Goal: Task Accomplishment & Management: Complete application form

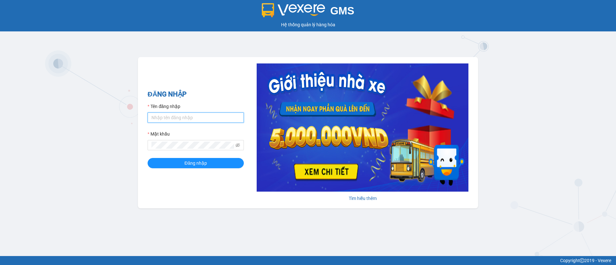
click at [218, 123] on form "Tên đăng nhập Mật khẩu Đăng nhập" at bounding box center [196, 135] width 96 height 65
click at [212, 116] on input "Tên đăng nhập" at bounding box center [196, 118] width 96 height 10
click at [227, 117] on input "Tên đăng nhập" at bounding box center [196, 118] width 96 height 10
type input "admin.vananh"
click at [133, 139] on div "GMS Hệ thống [PERSON_NAME] hàng [PERSON_NAME] NHẬP Tên đăng nhập admin.vananh M…" at bounding box center [308, 128] width 616 height 256
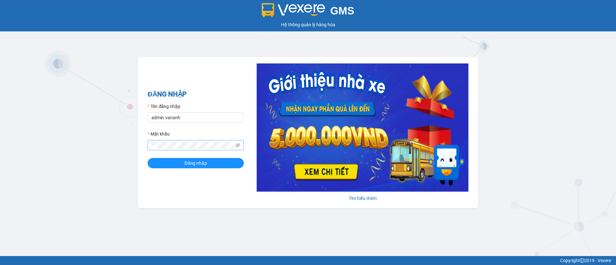
click at [234, 143] on span at bounding box center [196, 145] width 96 height 10
click at [236, 145] on icon "eye-invisible" at bounding box center [237, 145] width 4 height 4
click at [212, 163] on button "Đăng nhập" at bounding box center [196, 163] width 96 height 10
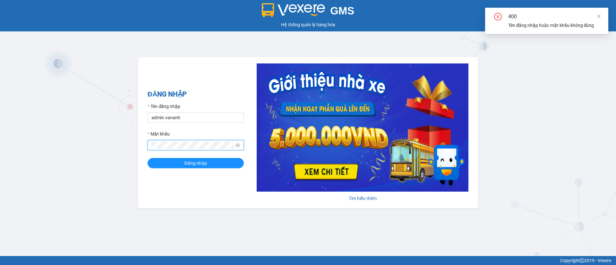
click at [144, 143] on div "ĐĂNG NHẬP Tên đăng nhập admin.vananh Mật khẩu Đăng nhập [PERSON_NAME] thêm" at bounding box center [308, 132] width 340 height 151
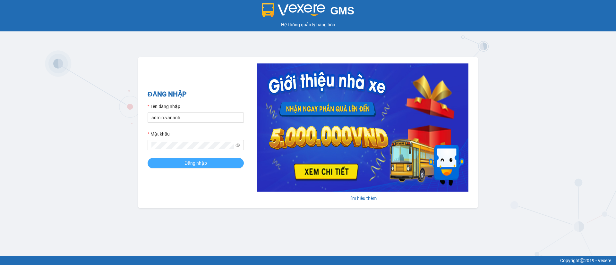
click at [189, 160] on span "Đăng nhập" at bounding box center [195, 163] width 22 height 7
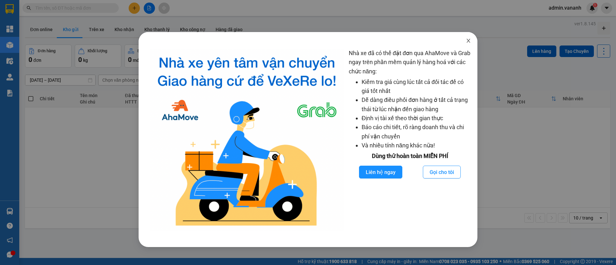
click at [467, 42] on icon "close" at bounding box center [468, 40] width 5 height 5
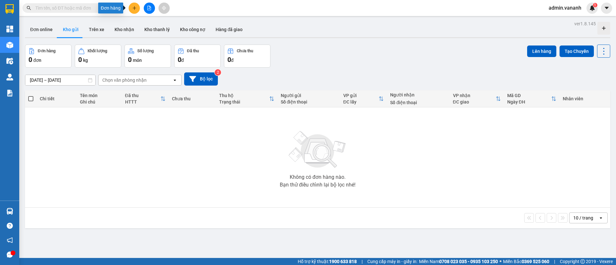
click at [136, 7] on icon "plus" at bounding box center [134, 8] width 4 height 4
click at [149, 23] on div "Tạo đơn hàng" at bounding box center [160, 24] width 28 height 7
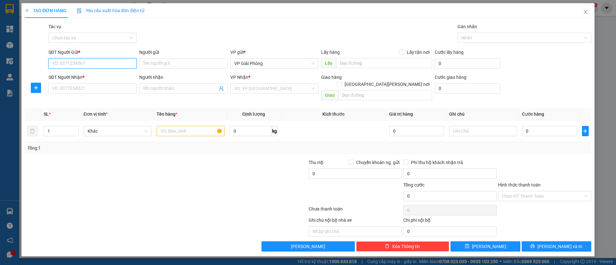
click at [97, 65] on input "SĐT Người Gửi *" at bounding box center [92, 63] width 88 height 10
type input "0987654321"
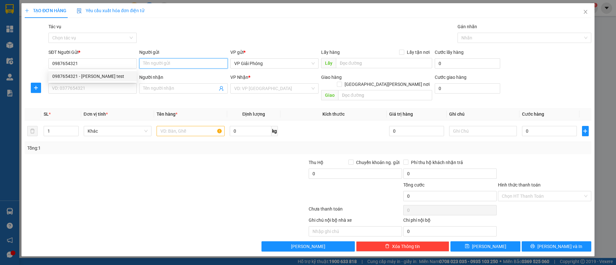
click at [158, 64] on input "Người gửi" at bounding box center [183, 63] width 88 height 10
type input "r"
type input "test đơn hướng dẫn"
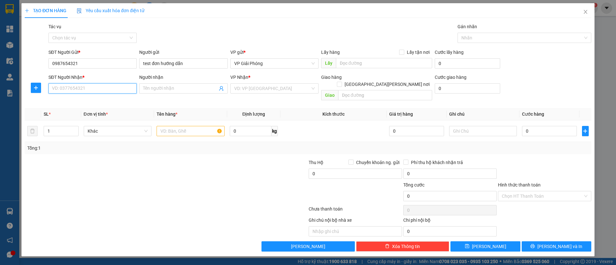
click at [122, 85] on input "SĐT Người Nhận *" at bounding box center [92, 88] width 88 height 10
type input "0824598176"
click at [194, 64] on input "test đơn hướng dẫn" at bounding box center [183, 63] width 88 height 10
click at [182, 87] on input "Người nhận" at bounding box center [180, 88] width 74 height 7
paste input "test đơn hướng dẫn"
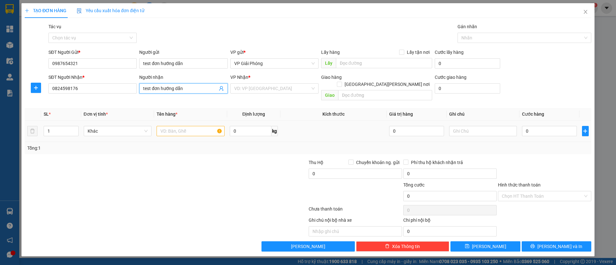
type input "test đơn hướng dẫn"
click at [182, 126] on input "text" at bounding box center [190, 131] width 68 height 10
paste input "test đơn hướng dẫn"
type input "test đơn hướng dẫn"
click at [364, 145] on div "Tổng: 1" at bounding box center [307, 148] width 561 height 7
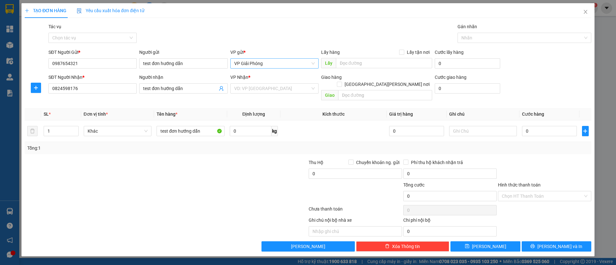
click at [290, 64] on span "VP Giải Phóng" at bounding box center [274, 64] width 80 height 10
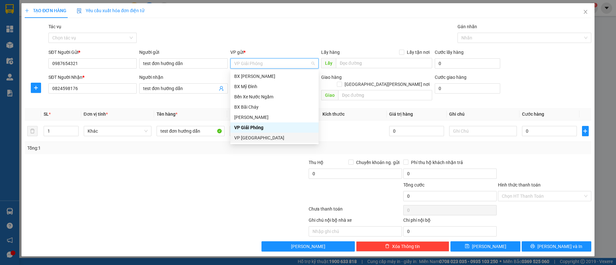
click at [277, 139] on div "VP [GEOGRAPHIC_DATA]" at bounding box center [274, 137] width 80 height 7
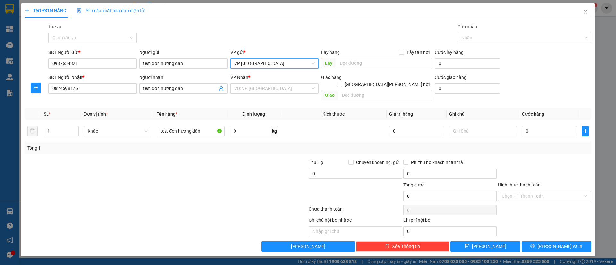
click at [261, 65] on span "VP [GEOGRAPHIC_DATA]" at bounding box center [274, 64] width 80 height 10
click at [356, 72] on form "SĐT Người Gửi * 0987654321 Người gửi test đơn [PERSON_NAME] VP gửi * VP [GEOGRA…" at bounding box center [308, 76] width 566 height 55
click at [281, 90] on input "search" at bounding box center [272, 89] width 76 height 10
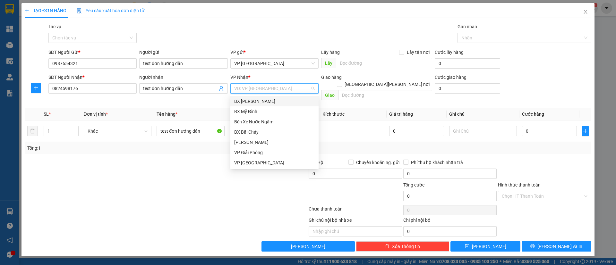
click at [274, 101] on div "BX [PERSON_NAME]" at bounding box center [274, 101] width 80 height 7
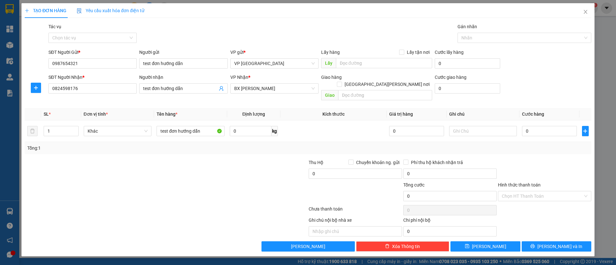
click at [353, 108] on th "Kích thước" at bounding box center [333, 114] width 106 height 13
click at [530, 126] on input "0" at bounding box center [549, 131] width 55 height 10
type input "5"
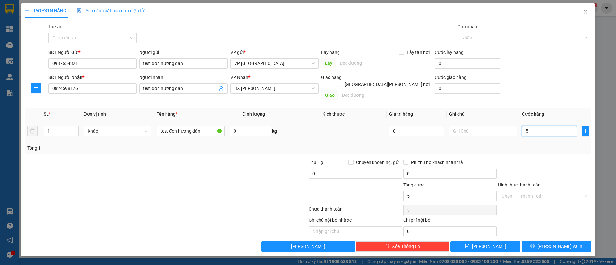
type input "50"
type input "500"
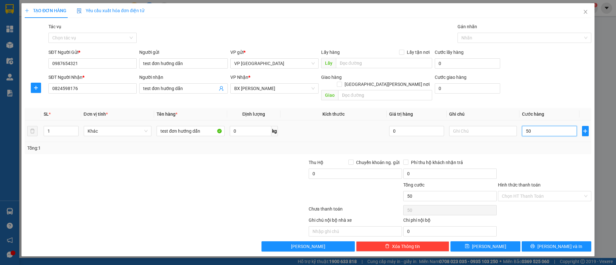
type input "500"
type input "5.000"
type input "50.000"
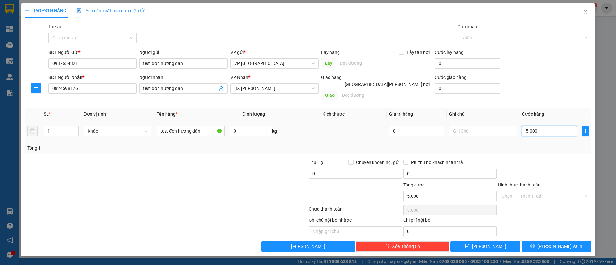
type input "50.000"
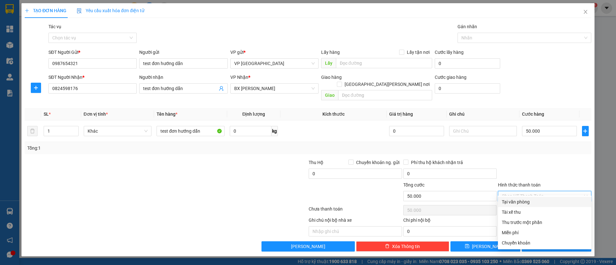
click at [527, 191] on input "Hình thức thanh toán" at bounding box center [542, 196] width 81 height 10
click at [527, 200] on div "Tại văn phòng" at bounding box center [545, 202] width 86 height 7
type input "0"
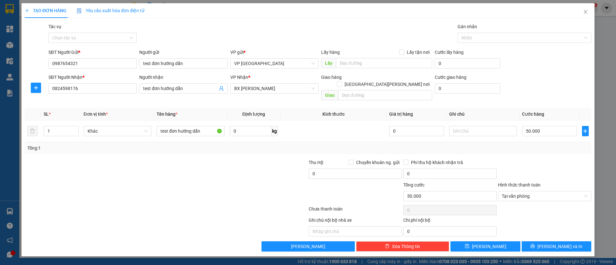
click at [524, 159] on div at bounding box center [544, 170] width 95 height 22
click at [103, 39] on input "Tác vụ" at bounding box center [90, 38] width 76 height 10
click at [102, 52] on div "Nhập hàng lên xe" at bounding box center [92, 50] width 80 height 7
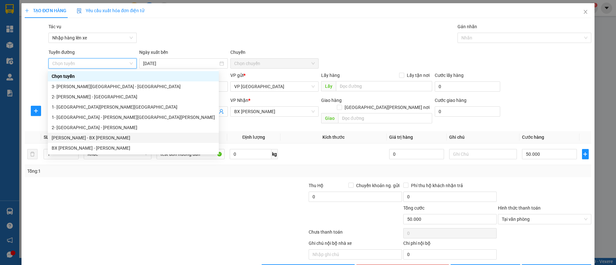
click at [95, 135] on div "[PERSON_NAME] - BX [PERSON_NAME]" at bounding box center [133, 137] width 163 height 7
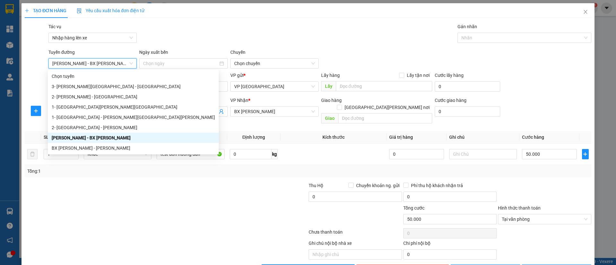
type input "[DATE]"
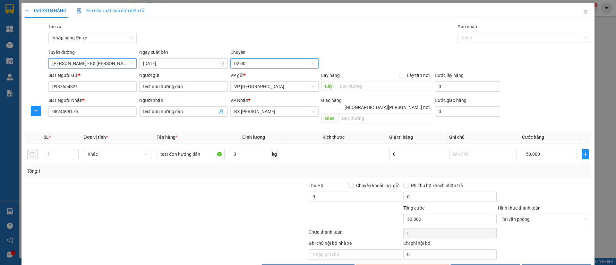
click at [246, 67] on span "02:00" at bounding box center [274, 64] width 80 height 10
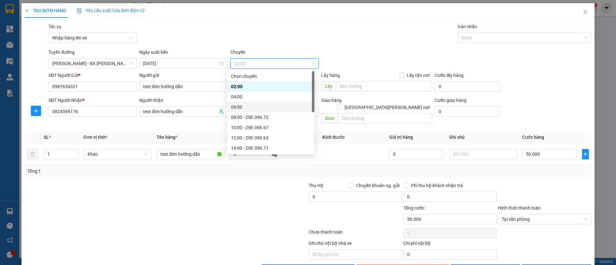
scroll to position [31, 0]
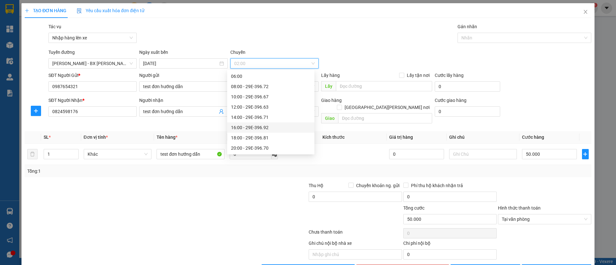
click at [246, 126] on div "16:00 - 29E-396.92" at bounding box center [271, 127] width 80 height 7
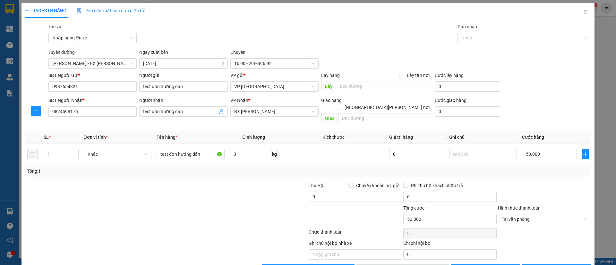
click at [517, 115] on div "SĐT Người [PERSON_NAME] * 0824598176 Người [PERSON_NAME] test đơn [PERSON_NAME]…" at bounding box center [319, 112] width 545 height 30
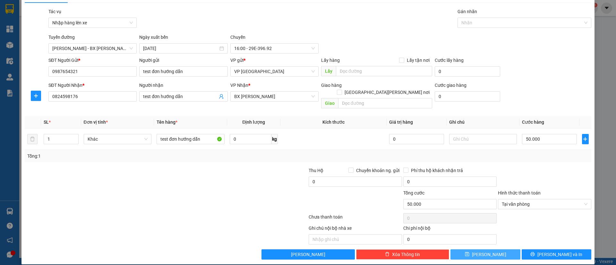
click at [493, 249] on button "[PERSON_NAME]" at bounding box center [485, 254] width 70 height 10
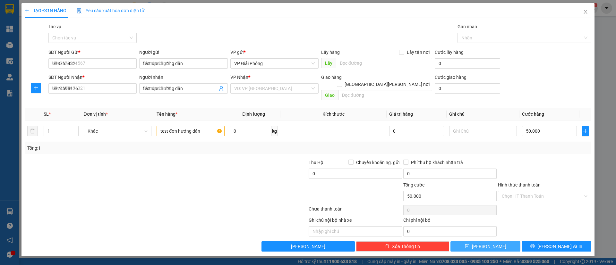
type input "0"
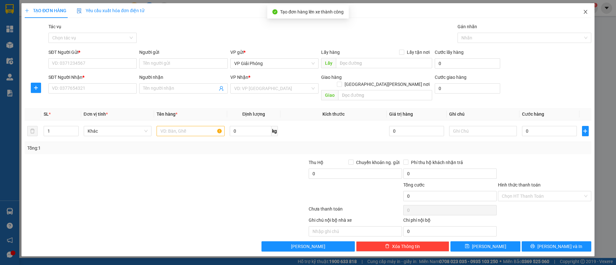
click at [584, 9] on icon "close" at bounding box center [585, 11] width 5 height 5
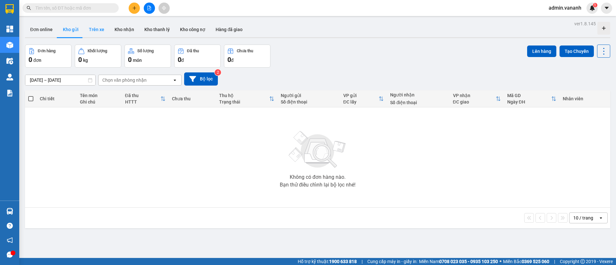
click at [99, 29] on button "Trên xe" at bounding box center [97, 29] width 26 height 15
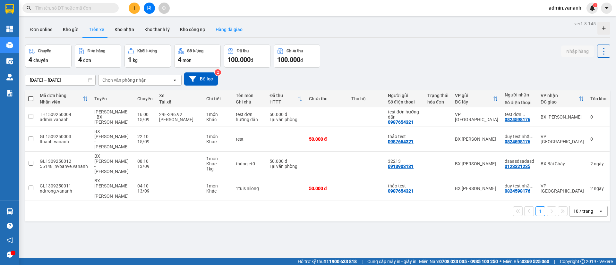
click at [231, 28] on button "Hàng đã giao" at bounding box center [228, 29] width 37 height 15
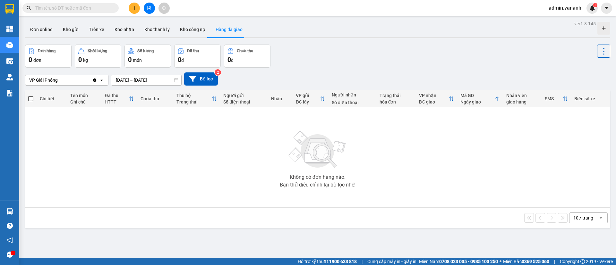
click at [72, 7] on input "text" at bounding box center [73, 7] width 76 height 7
